Goal: Task Accomplishment & Management: Manage account settings

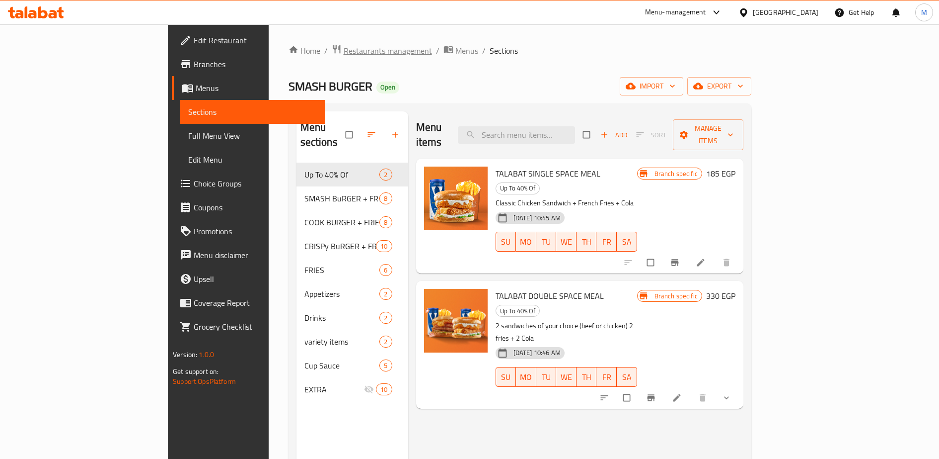
click at [344, 51] on span "Restaurants management" at bounding box center [388, 51] width 88 height 12
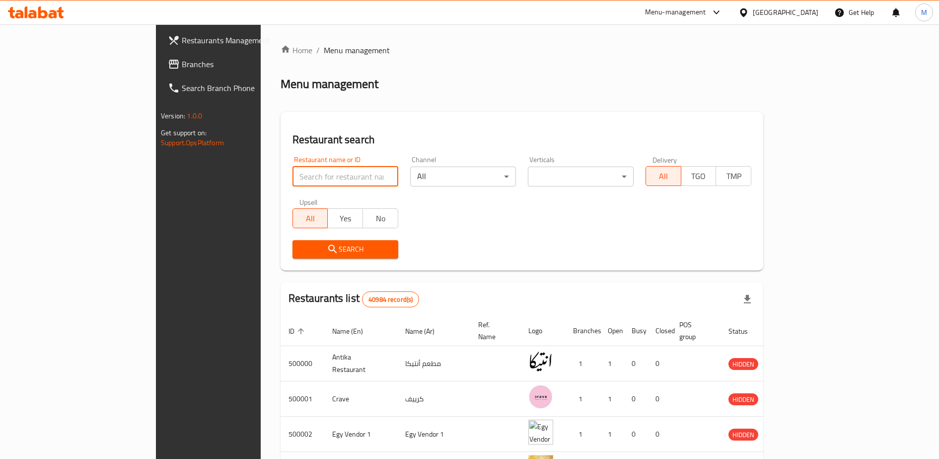
click at [293, 179] on input "search" at bounding box center [346, 176] width 106 height 20
type input "[GEOGRAPHIC_DATA]"
click button "Search" at bounding box center [346, 249] width 106 height 18
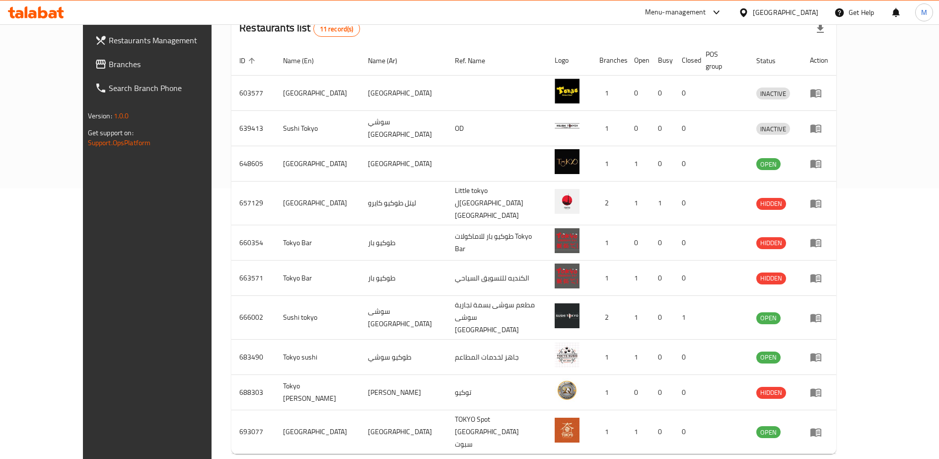
scroll to position [283, 0]
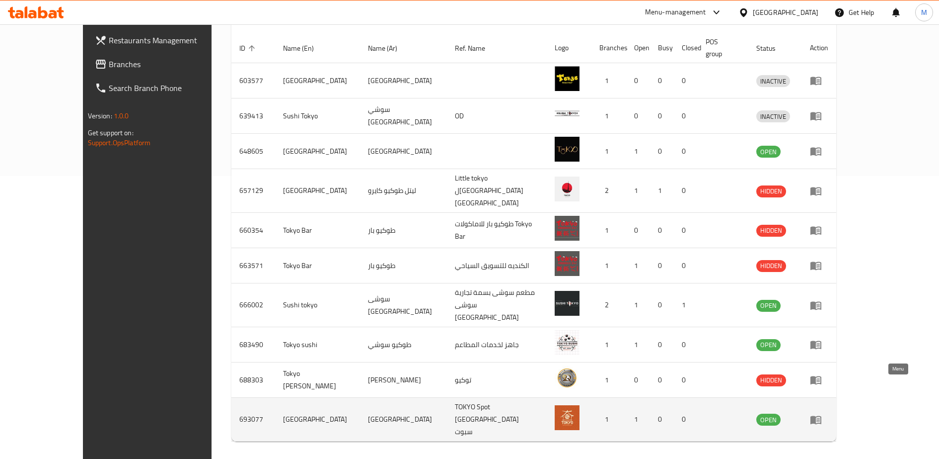
click at [822, 413] on icon "enhanced table" at bounding box center [816, 419] width 12 height 12
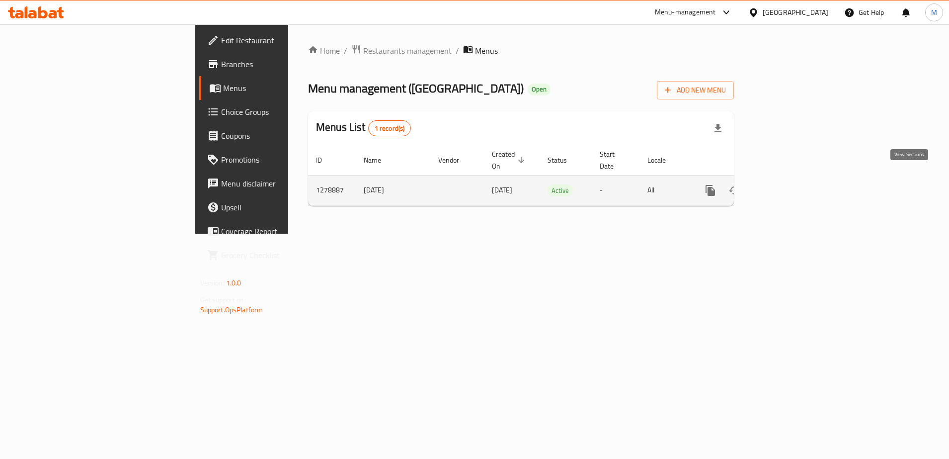
click at [786, 186] on icon "enhanced table" at bounding box center [782, 190] width 9 height 9
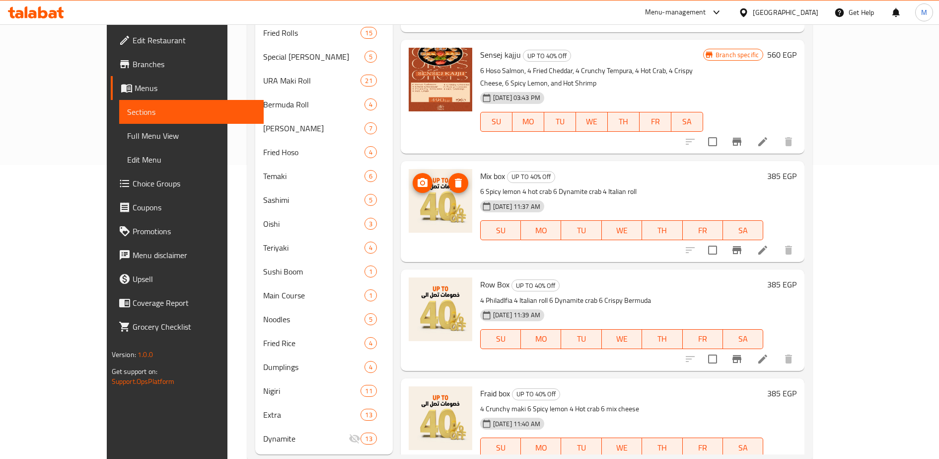
scroll to position [298, 0]
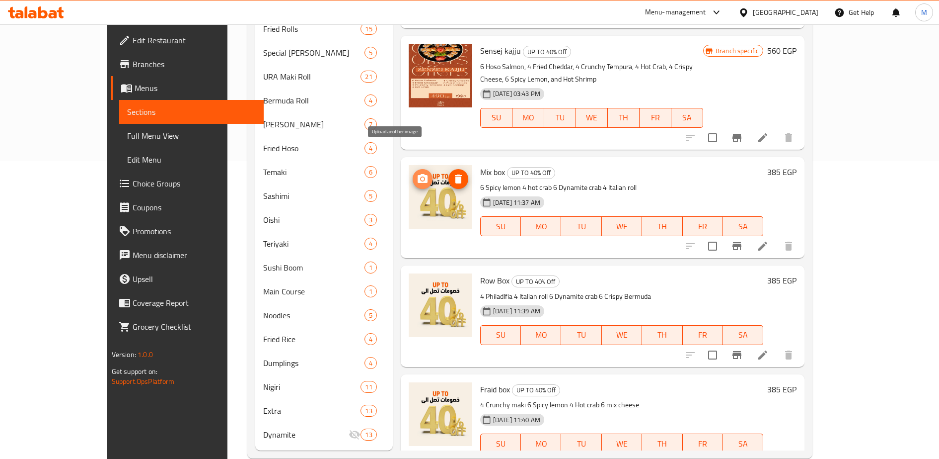
click at [418, 174] on icon "upload picture" at bounding box center [423, 178] width 10 height 9
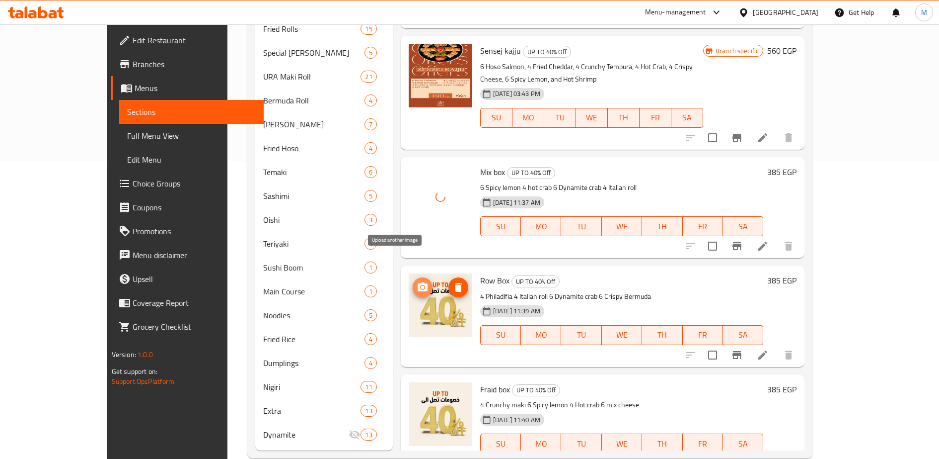
click at [421, 286] on circle "upload picture" at bounding box center [422, 287] width 3 height 3
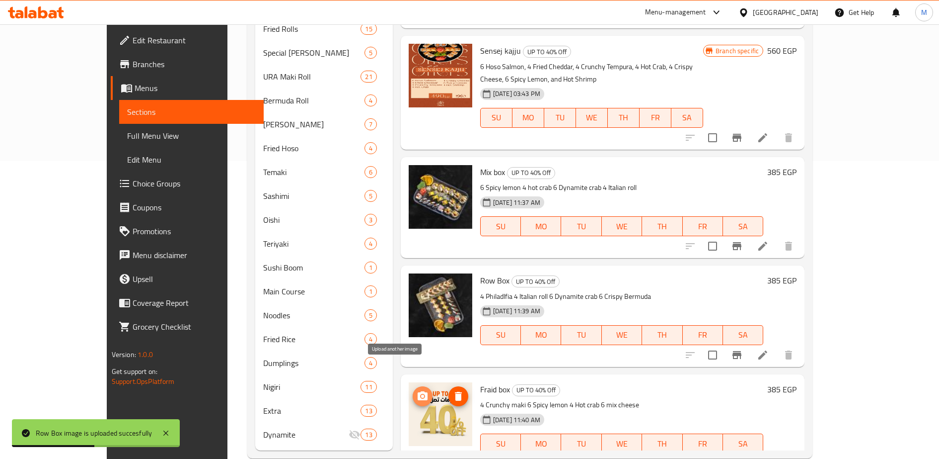
click at [418, 391] on icon "upload picture" at bounding box center [423, 395] width 10 height 9
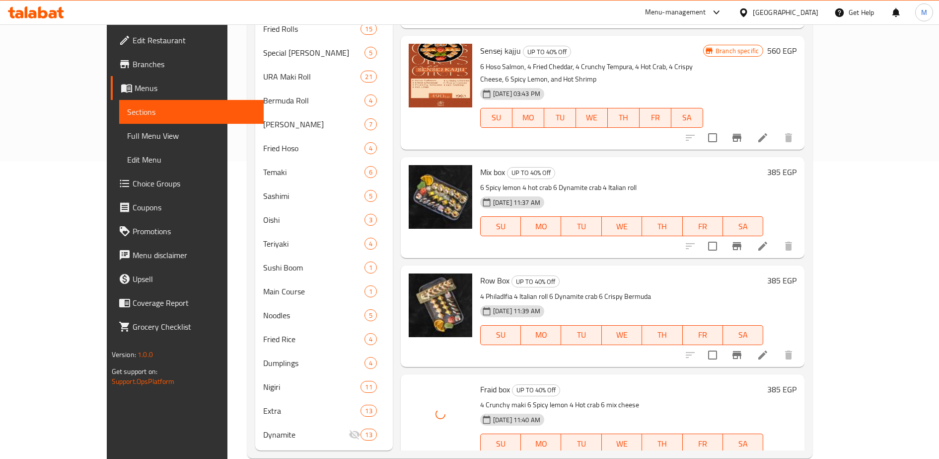
scroll to position [0, 0]
